Goal: Task Accomplishment & Management: Use online tool/utility

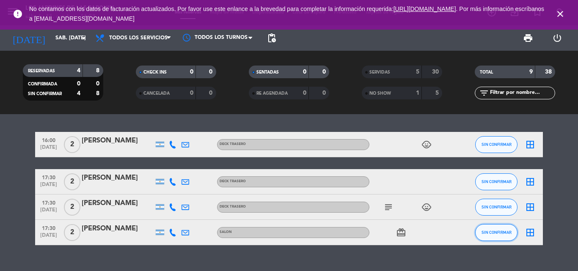
click at [485, 237] on button "SIN CONFIRMAR" at bounding box center [496, 232] width 42 height 17
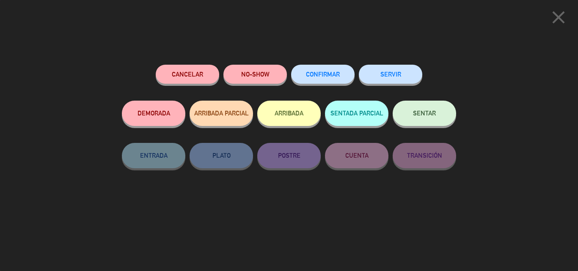
click at [297, 116] on button "ARRIBADA" at bounding box center [288, 113] width 63 height 25
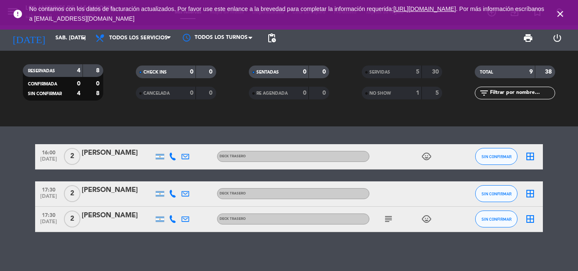
scroll to position [86, 0]
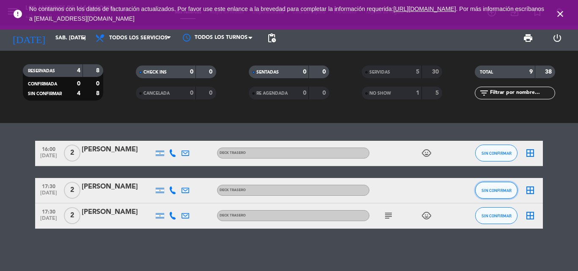
click at [484, 196] on button "SIN CONFIRMAR" at bounding box center [496, 190] width 42 height 17
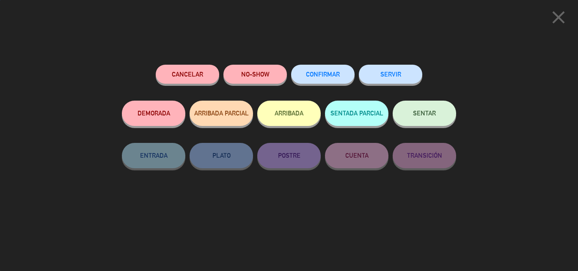
click at [388, 64] on div "Cancelar NO-SHOW CONFIRMAR SERVIR DEMORADA ARRIBADA PARCIAL ARRIBADA SENTADA PA…" at bounding box center [289, 165] width 346 height 212
click at [385, 69] on button "SERVIR" at bounding box center [390, 74] width 63 height 19
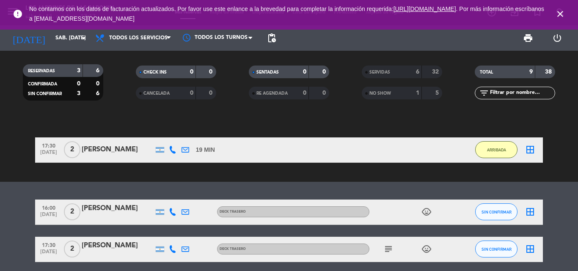
scroll to position [42, 0]
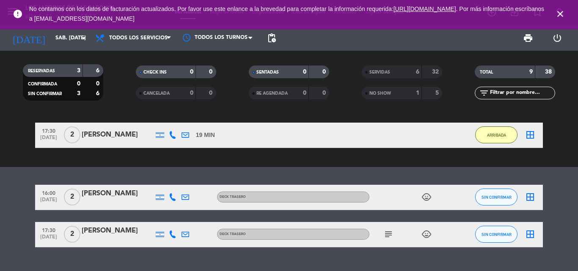
click at [558, 16] on icon "close" at bounding box center [560, 14] width 10 height 10
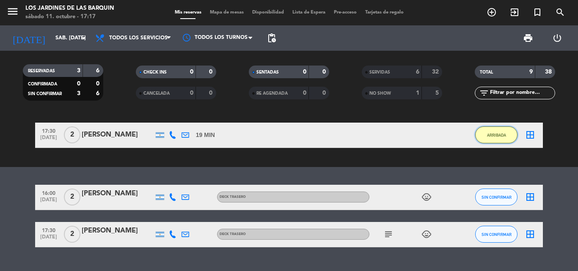
click at [503, 138] on button "ARRIBADA" at bounding box center [496, 135] width 42 height 17
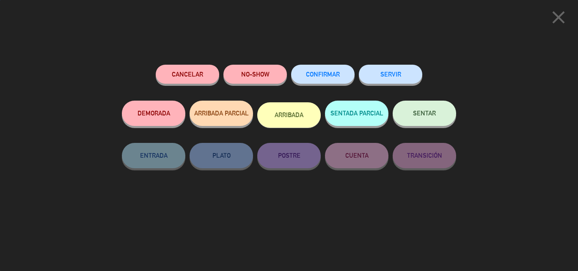
click at [419, 88] on div "SERVIR" at bounding box center [390, 83] width 63 height 36
click at [415, 81] on button "SERVIR" at bounding box center [390, 74] width 63 height 19
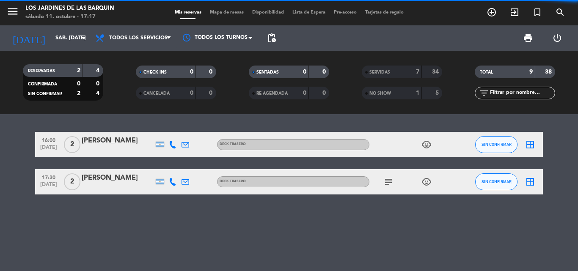
scroll to position [0, 0]
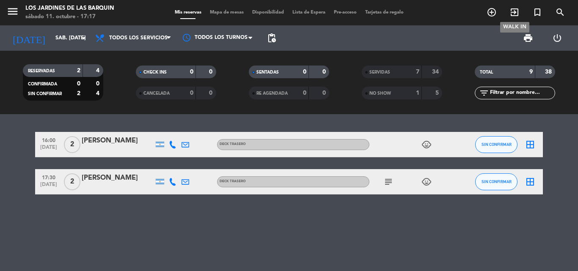
click at [510, 11] on span "exit_to_app" at bounding box center [514, 12] width 23 height 14
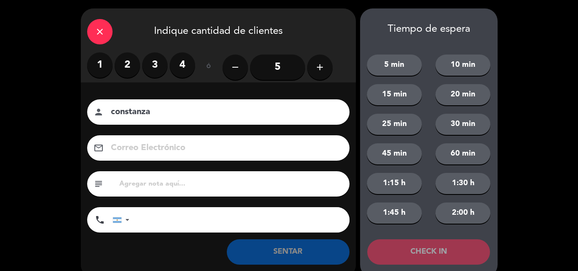
type input "constanza"
click at [315, 66] on icon "add" at bounding box center [320, 67] width 10 height 10
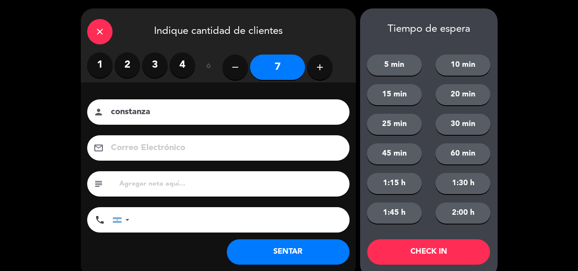
click at [315, 66] on icon "add" at bounding box center [320, 67] width 10 height 10
type input "8"
click at [308, 254] on button "SENTAR" at bounding box center [288, 251] width 123 height 25
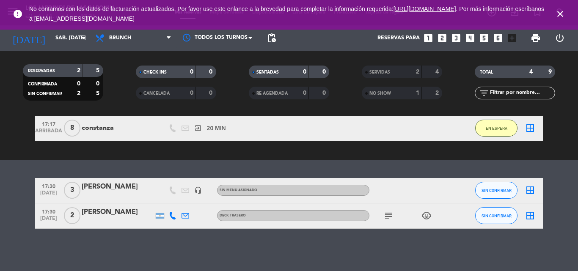
scroll to position [77, 0]
click at [511, 213] on button "SIN CONFIRMAR" at bounding box center [496, 215] width 42 height 17
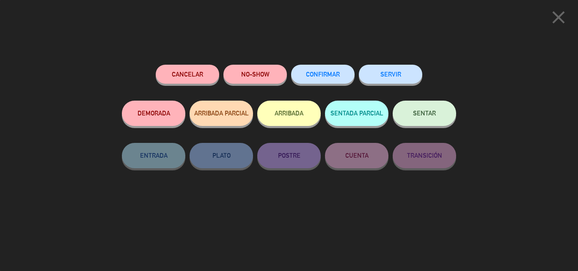
click at [293, 113] on button "ARRIBADA" at bounding box center [288, 113] width 63 height 25
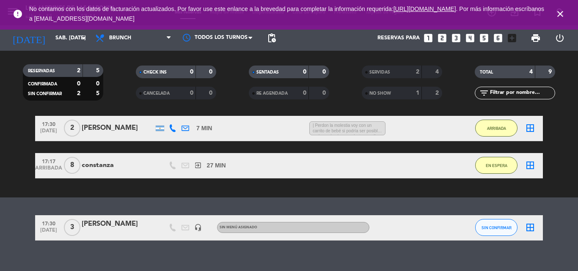
click at [558, 15] on icon "close" at bounding box center [560, 14] width 10 height 10
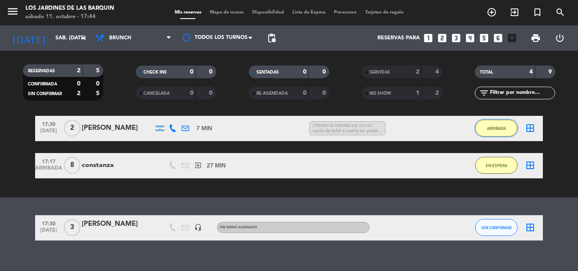
click at [484, 126] on button "ARRIBADA" at bounding box center [496, 128] width 42 height 17
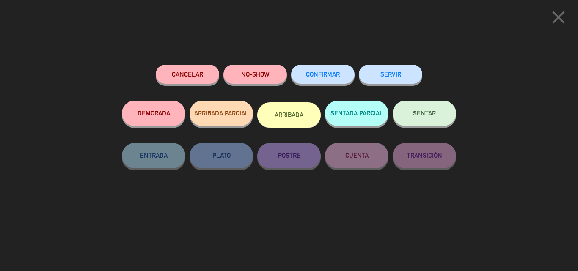
click at [399, 68] on button "SERVIR" at bounding box center [390, 74] width 63 height 19
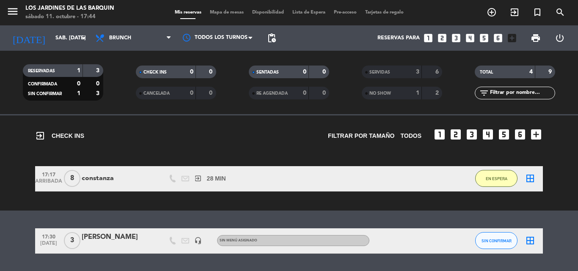
scroll to position [51, 0]
